Goal: Task Accomplishment & Management: Use online tool/utility

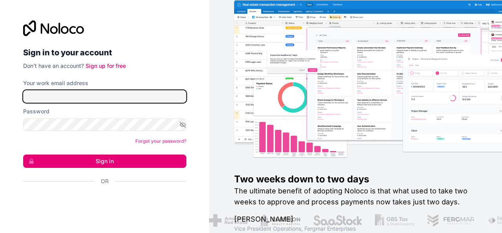
click at [80, 97] on input "Your work email address" at bounding box center [104, 96] width 163 height 13
type input "[EMAIL_ADDRESS][PERSON_NAME][DOMAIN_NAME]"
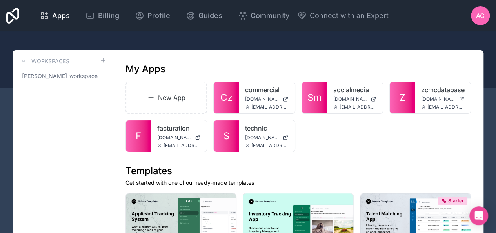
click at [0, 0] on div at bounding box center [0, 0] width 0 height 0
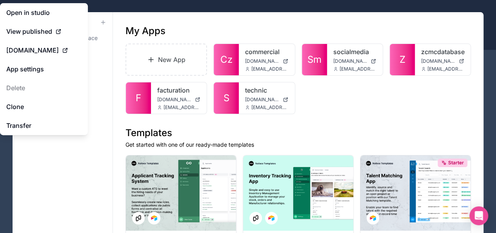
scroll to position [38, 0]
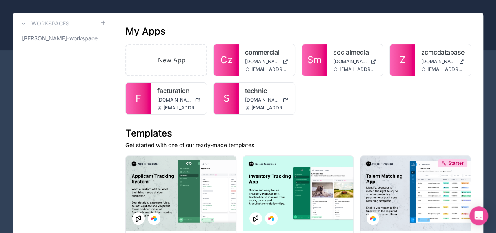
click at [0, 0] on icon at bounding box center [0, 0] width 0 height 0
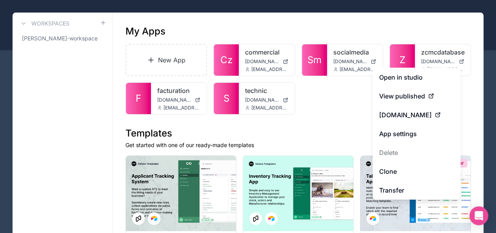
click at [399, 168] on link "Clone" at bounding box center [417, 171] width 88 height 19
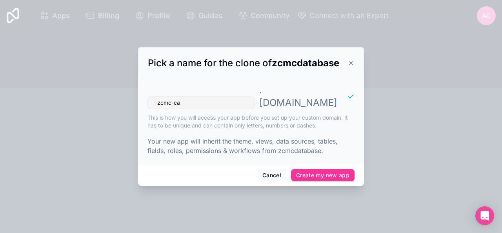
type input "zcmc-ca"
click at [332, 169] on button "Create my new app" at bounding box center [323, 175] width 64 height 13
